Goal: Task Accomplishment & Management: Use online tool/utility

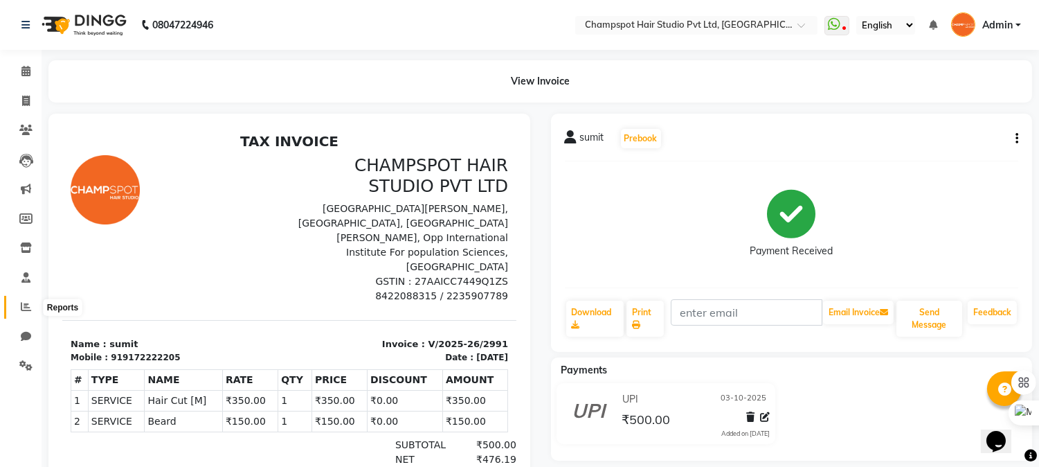
click at [22, 303] on icon at bounding box center [26, 306] width 10 height 10
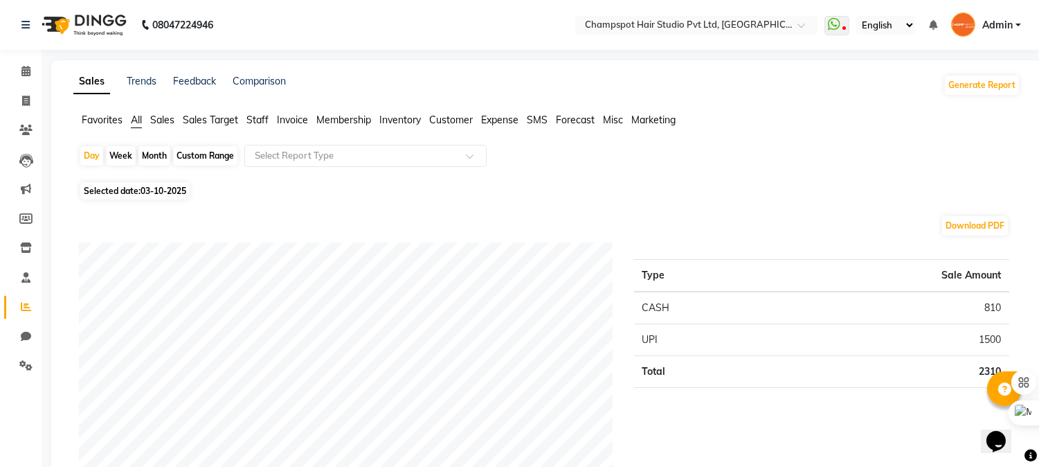
click at [148, 154] on div "Month" at bounding box center [154, 155] width 32 height 19
select select "10"
select select "2025"
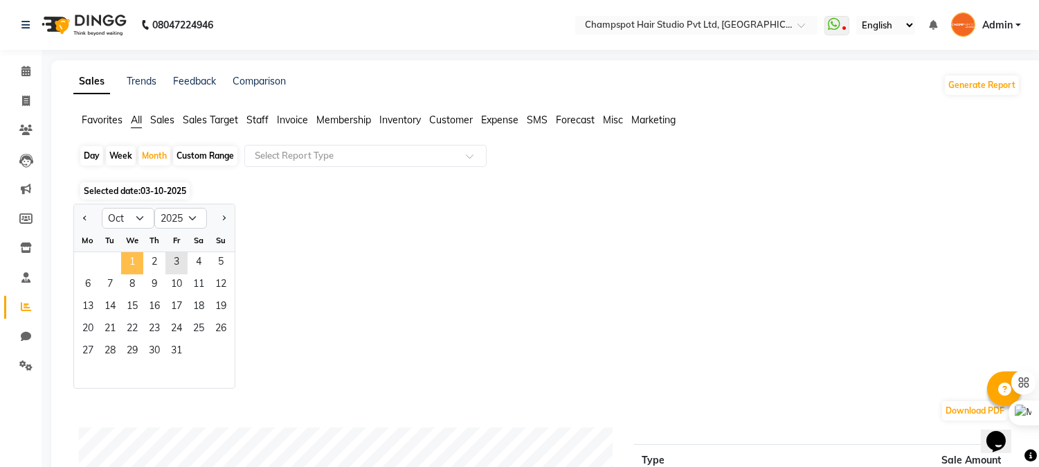
click at [130, 260] on span "1" at bounding box center [132, 263] width 22 height 22
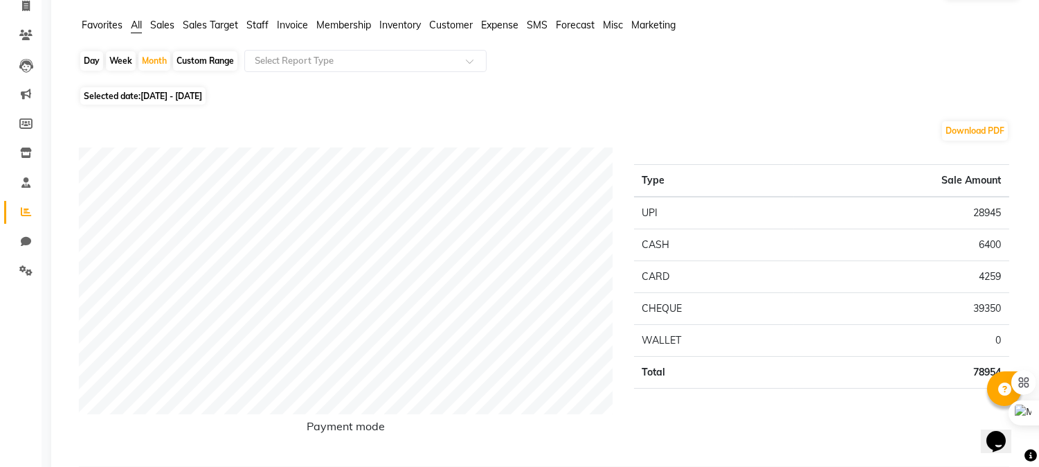
scroll to position [461, 0]
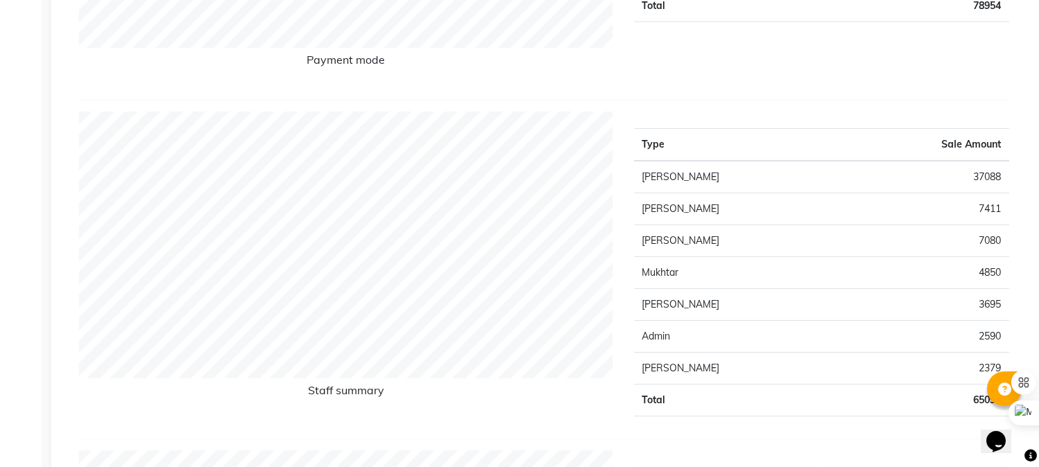
click at [983, 173] on td "37088" at bounding box center [925, 177] width 168 height 33
click at [698, 183] on td "[PERSON_NAME]" at bounding box center [738, 177] width 208 height 33
click at [1007, 177] on td "37088" at bounding box center [925, 177] width 168 height 33
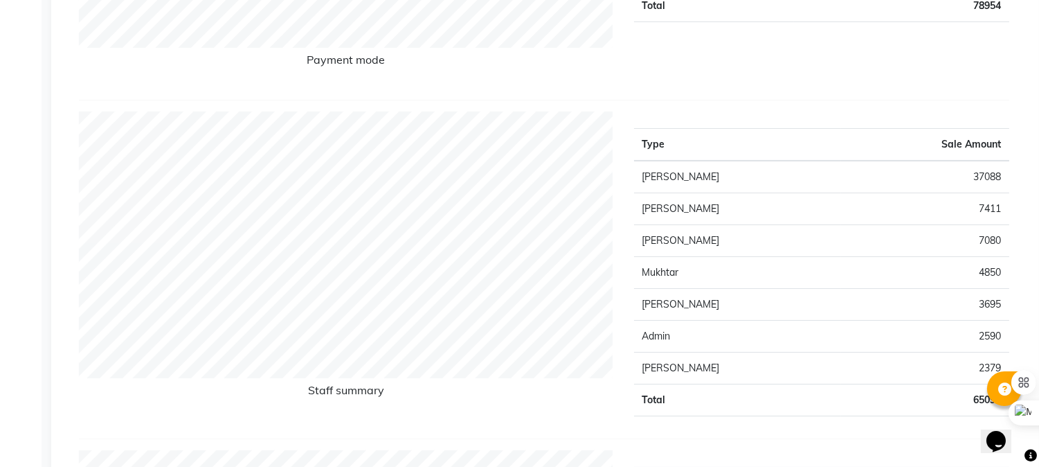
click at [991, 174] on td "37088" at bounding box center [925, 177] width 168 height 33
click at [735, 181] on td "[PERSON_NAME]" at bounding box center [738, 177] width 208 height 33
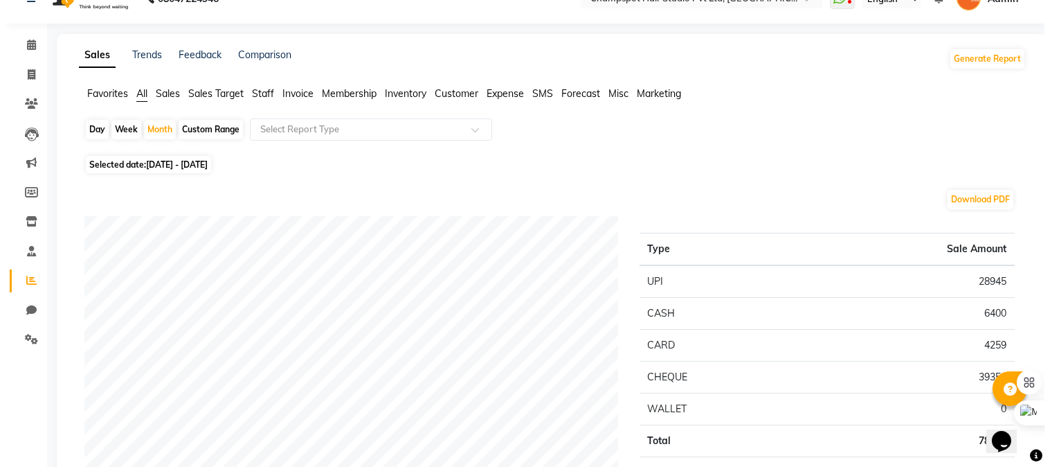
scroll to position [0, 0]
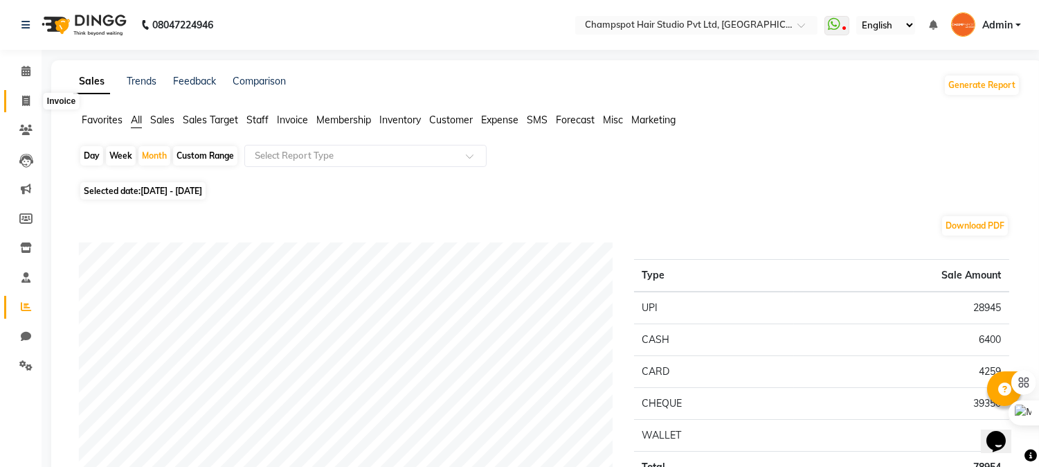
click at [19, 94] on span at bounding box center [26, 101] width 24 height 16
select select "service"
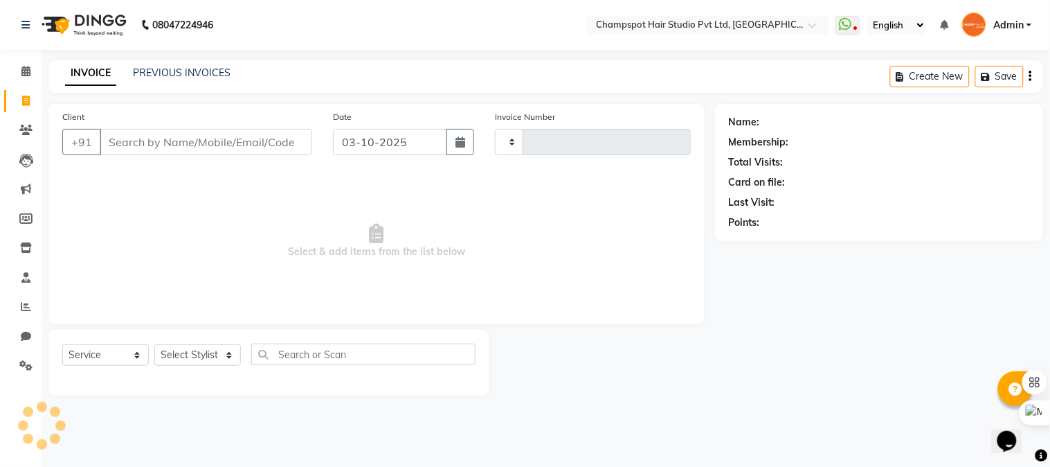
type input "2992"
select select "7690"
drag, startPoint x: 1007, startPoint y: 23, endPoint x: 963, endPoint y: 89, distance: 79.3
click at [1007, 23] on span "Admin" at bounding box center [1009, 25] width 30 height 15
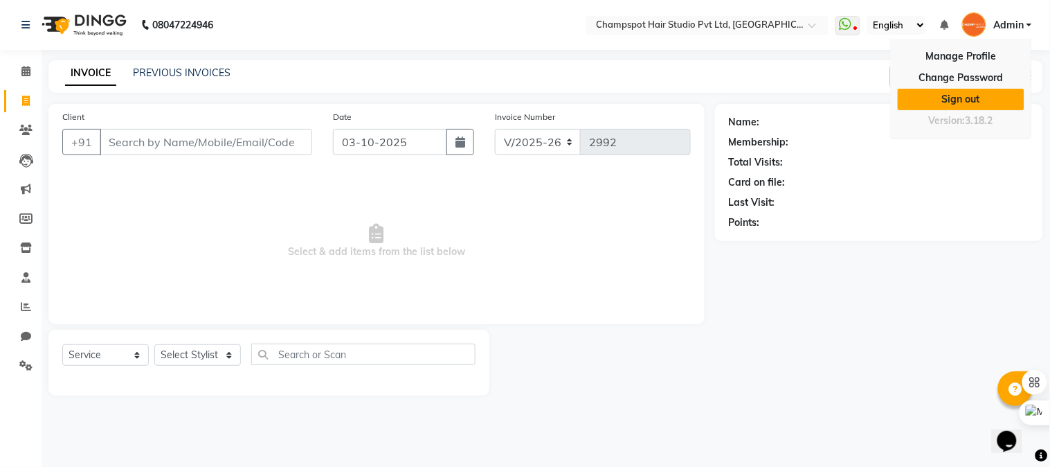
click at [962, 100] on link "Sign out" at bounding box center [961, 99] width 127 height 21
